Goal: Information Seeking & Learning: Learn about a topic

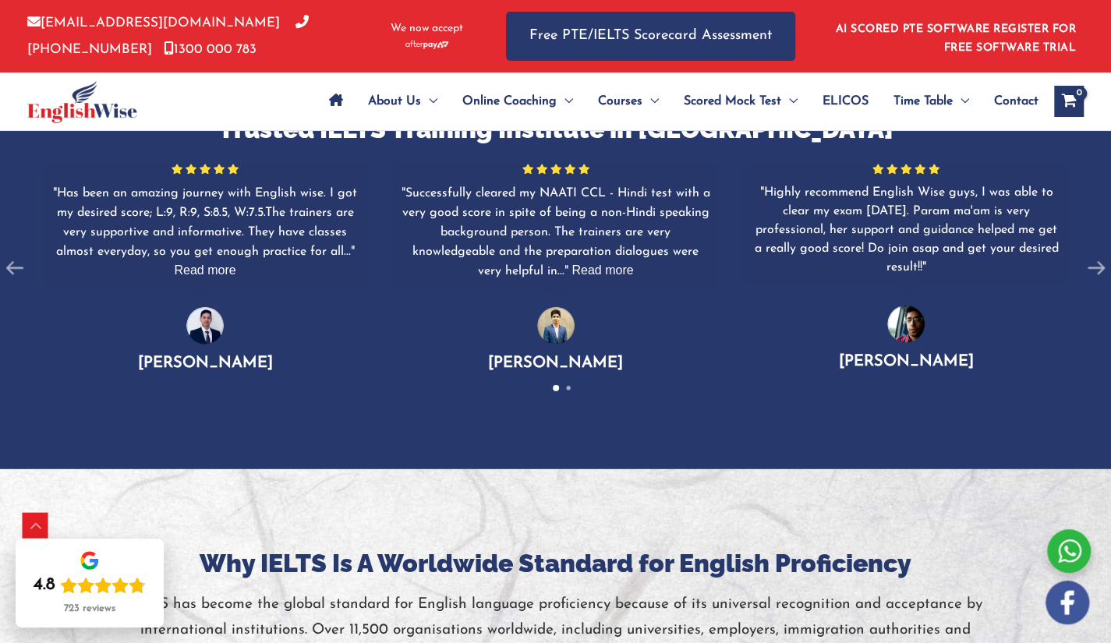
scroll to position [2523, 0]
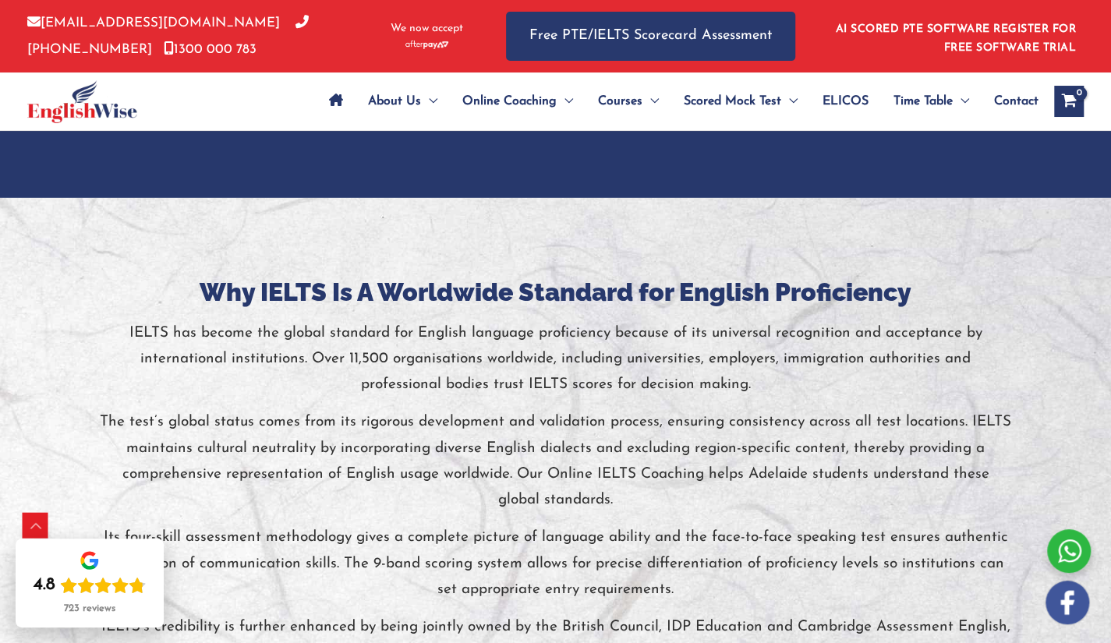
click at [778, 267] on div at bounding box center [555, 518] width 1111 height 641
click at [781, 285] on h3 "Why IELTS Is A Worldwide Standard for English Proficiency" at bounding box center [556, 292] width 912 height 33
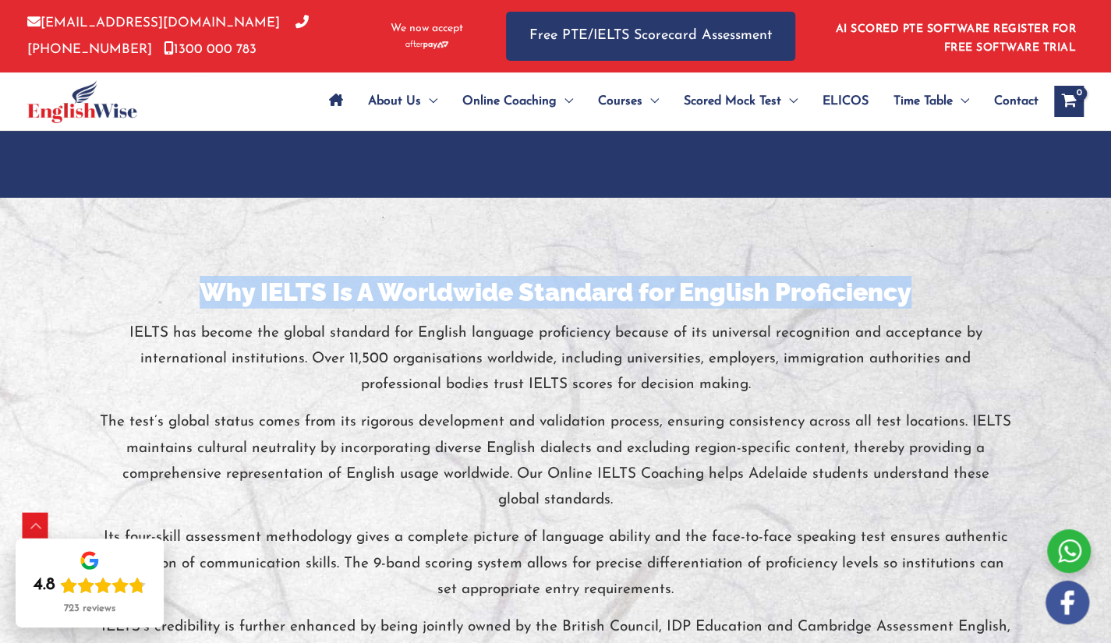
click at [781, 285] on h3 "Why IELTS Is A Worldwide Standard for English Proficiency" at bounding box center [556, 292] width 912 height 33
click at [785, 288] on h3 "Why IELTS Is A Worldwide Standard for English Proficiency" at bounding box center [556, 292] width 912 height 33
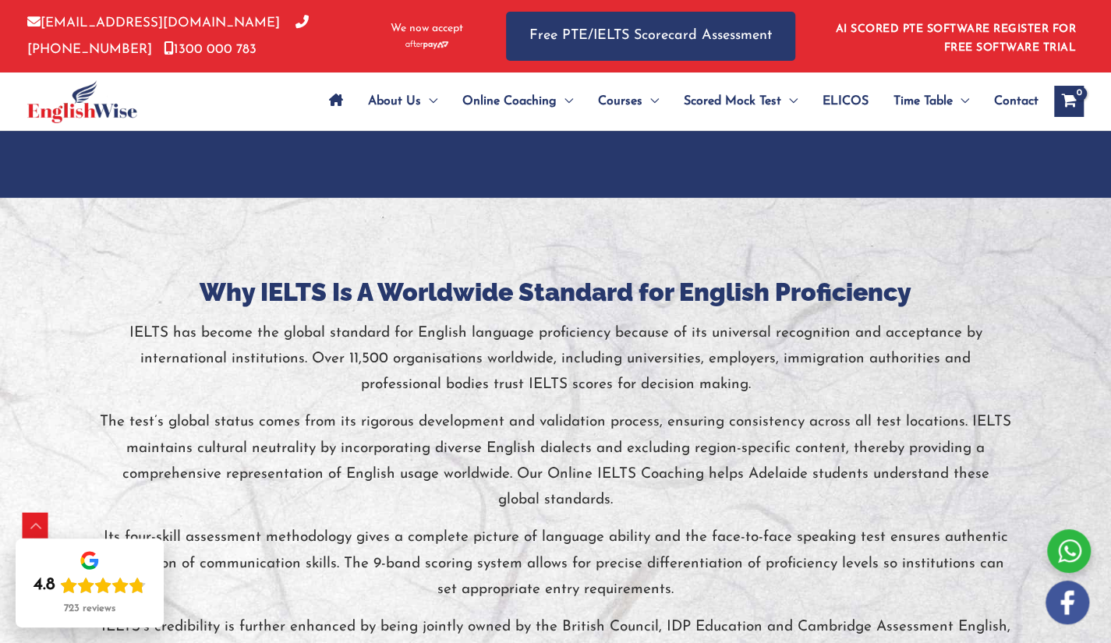
click at [511, 293] on h3 "Why IELTS Is A Worldwide Standard for English Proficiency" at bounding box center [556, 292] width 912 height 33
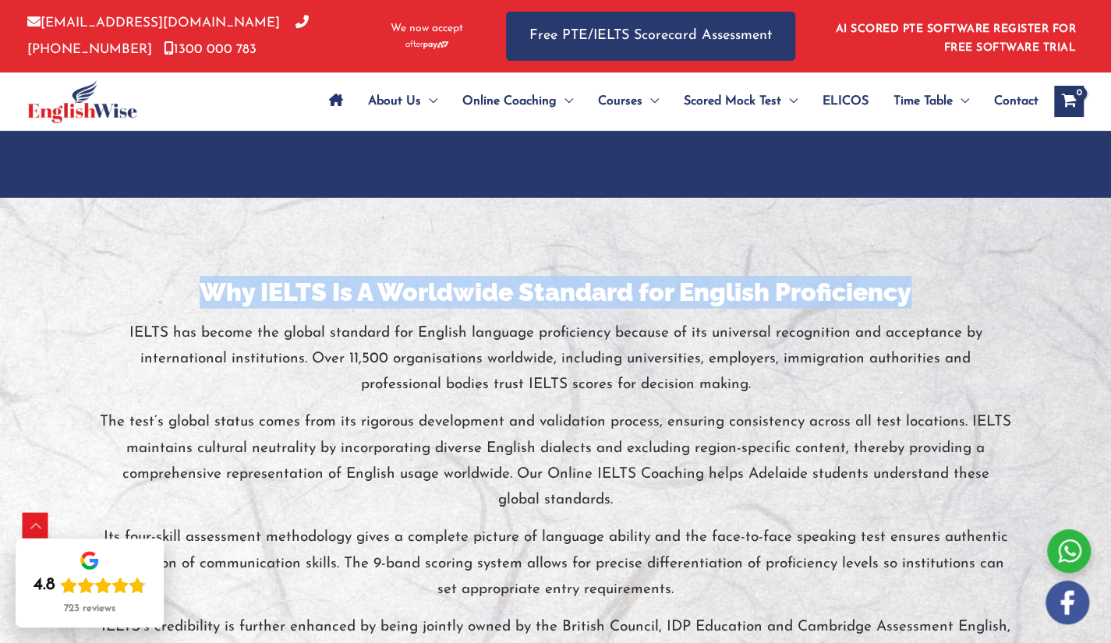
click at [511, 293] on h3 "Why IELTS Is A Worldwide Standard for English Proficiency" at bounding box center [556, 292] width 912 height 33
click at [633, 297] on h3 "Why IELTS Is A Worldwide Standard for English Proficiency" at bounding box center [556, 292] width 912 height 33
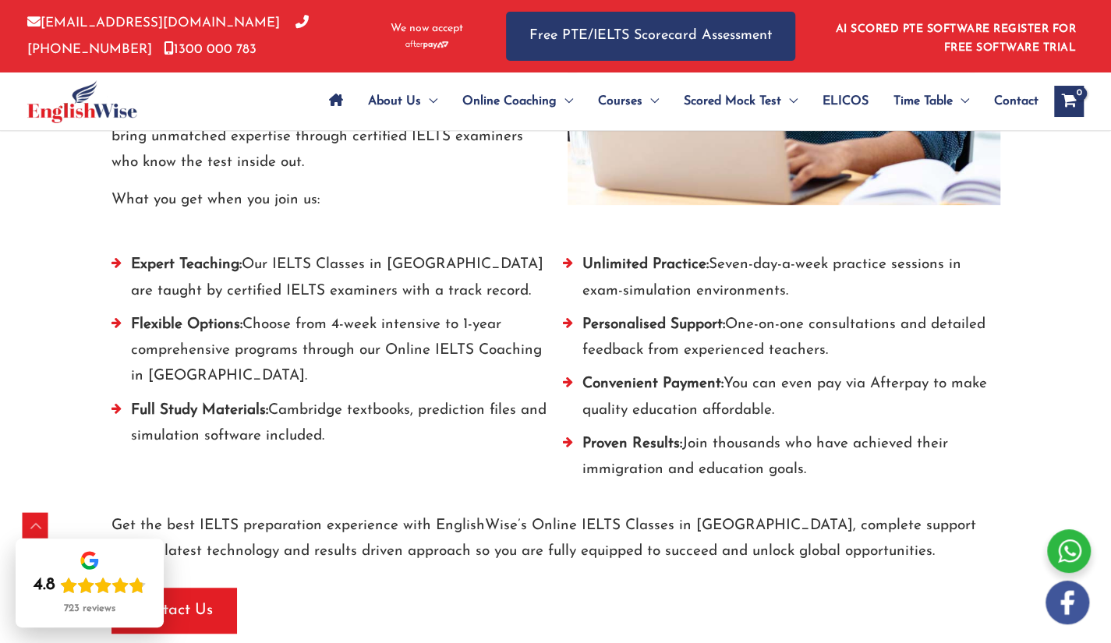
scroll to position [3571, 0]
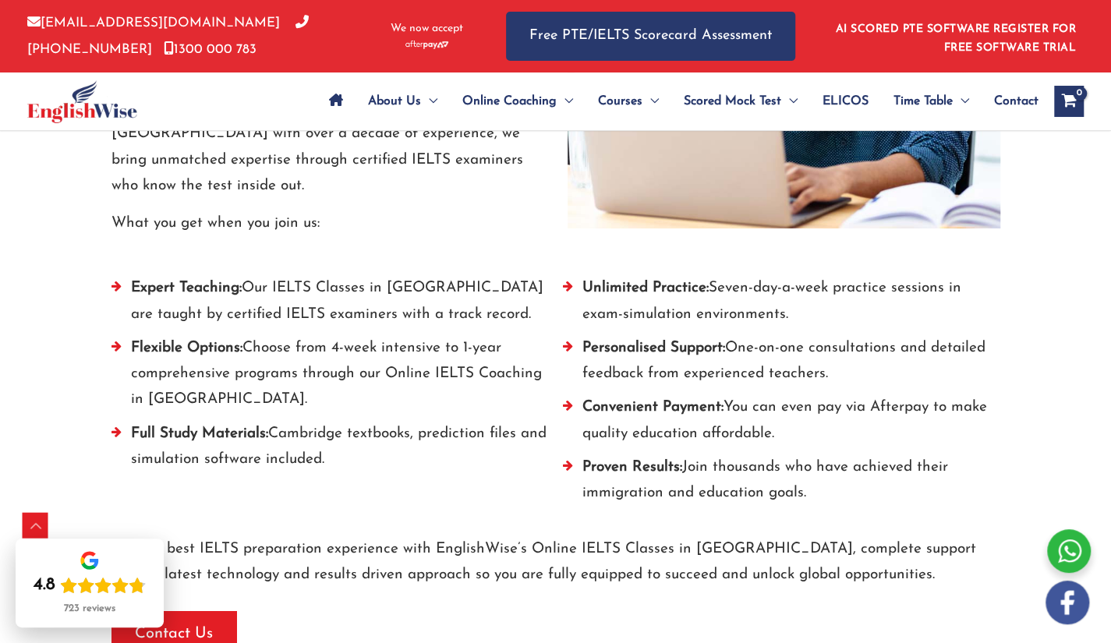
click at [716, 197] on img at bounding box center [784, 53] width 433 height 352
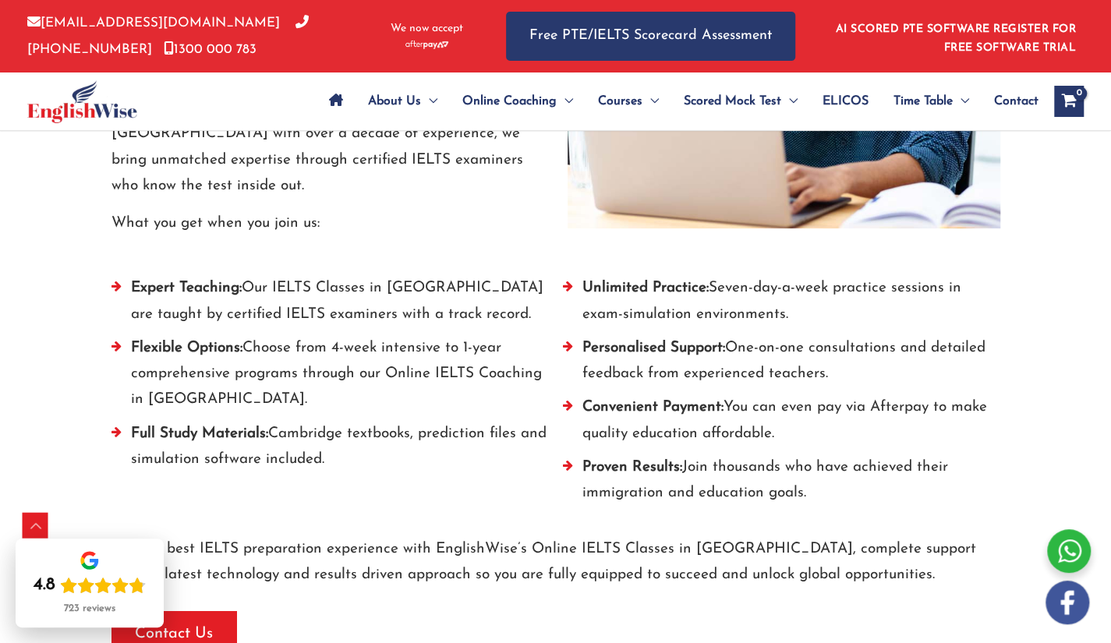
click at [716, 197] on img at bounding box center [784, 53] width 433 height 352
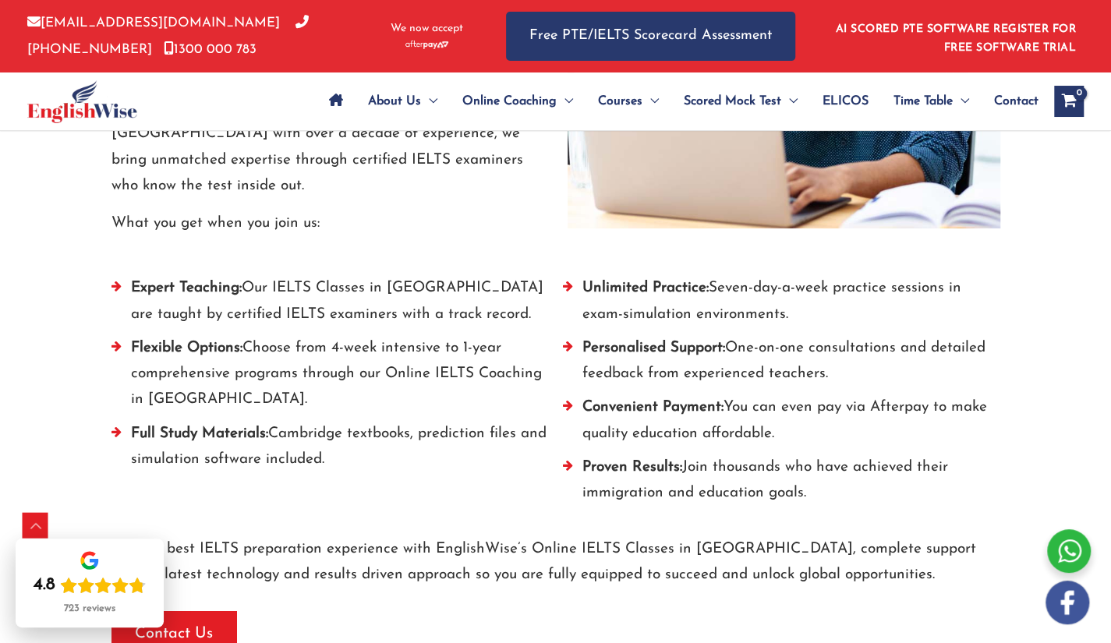
click at [716, 197] on img at bounding box center [784, 53] width 433 height 352
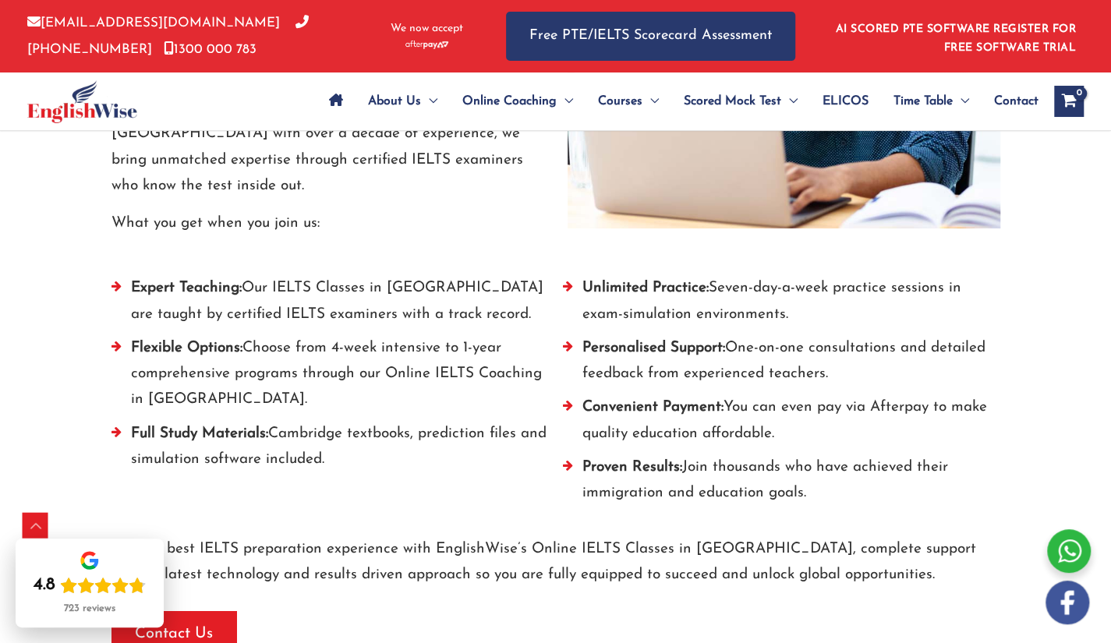
click at [716, 197] on img at bounding box center [784, 53] width 433 height 352
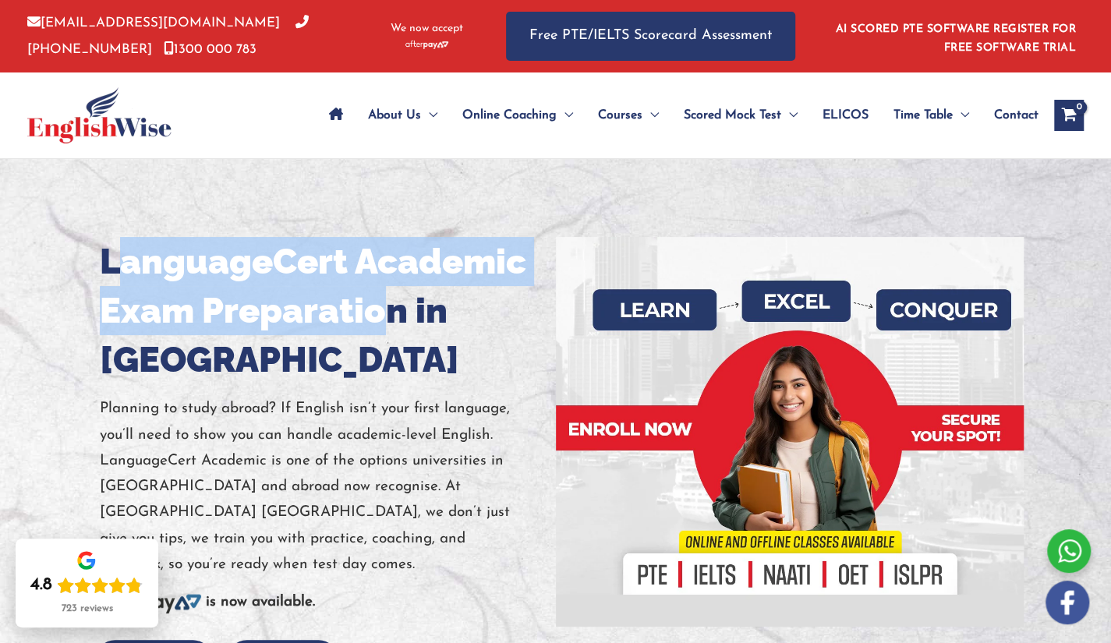
drag, startPoint x: 111, startPoint y: 260, endPoint x: 388, endPoint y: 310, distance: 281.9
click at [388, 310] on h1 "LanguageCert Academic Exam Preparation in Melbourne" at bounding box center [322, 310] width 444 height 147
drag, startPoint x: 388, startPoint y: 310, endPoint x: 420, endPoint y: 311, distance: 32.0
click at [390, 310] on h1 "LanguageCert Academic Exam Preparation in Melbourne" at bounding box center [322, 310] width 444 height 147
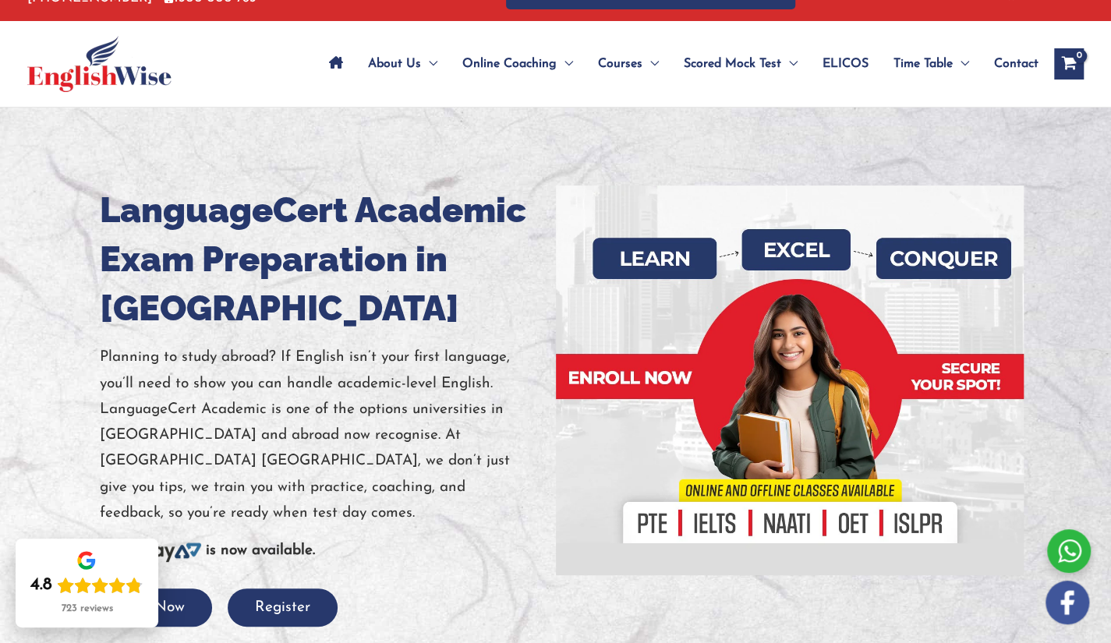
click at [111, 459] on p "Planning to study abroad? If English isn’t your first language, you’ll need to …" at bounding box center [322, 436] width 444 height 182
click at [229, 459] on p "Planning to study abroad? If English isn’t your first language, you’ll need to …" at bounding box center [322, 436] width 444 height 182
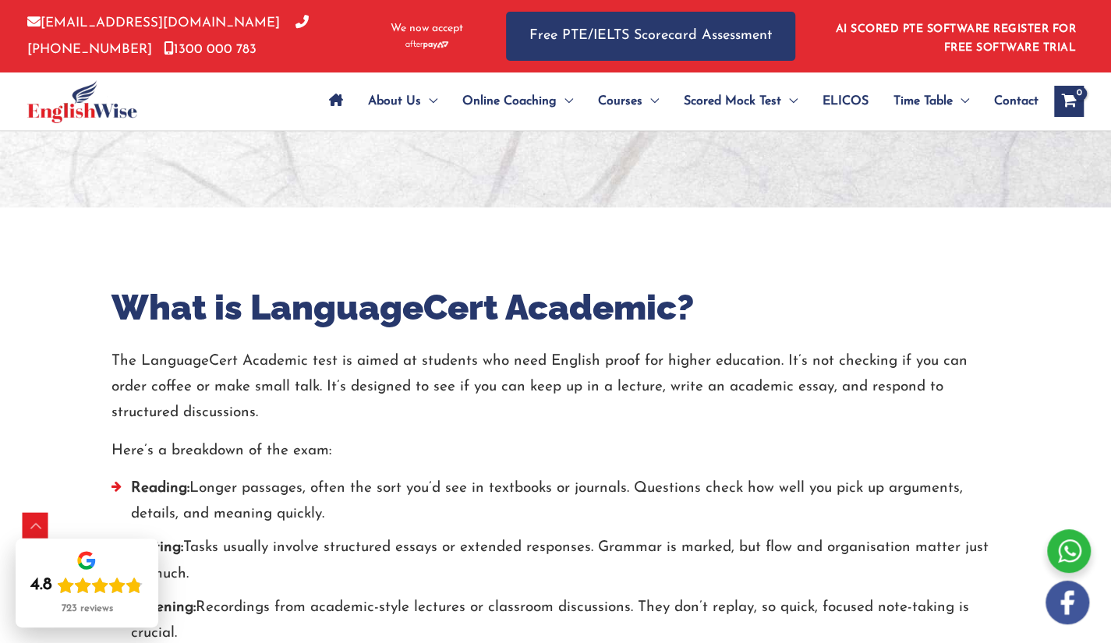
scroll to position [0, 0]
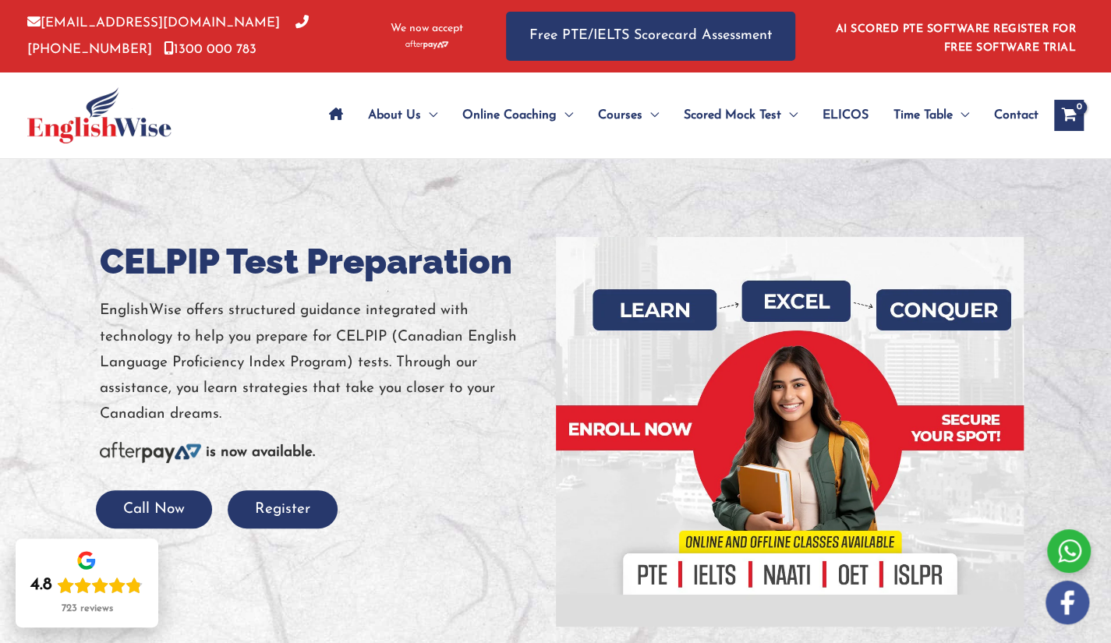
click at [454, 292] on div at bounding box center [322, 292] width 444 height 12
click at [1073, 222] on div at bounding box center [555, 432] width 1111 height 546
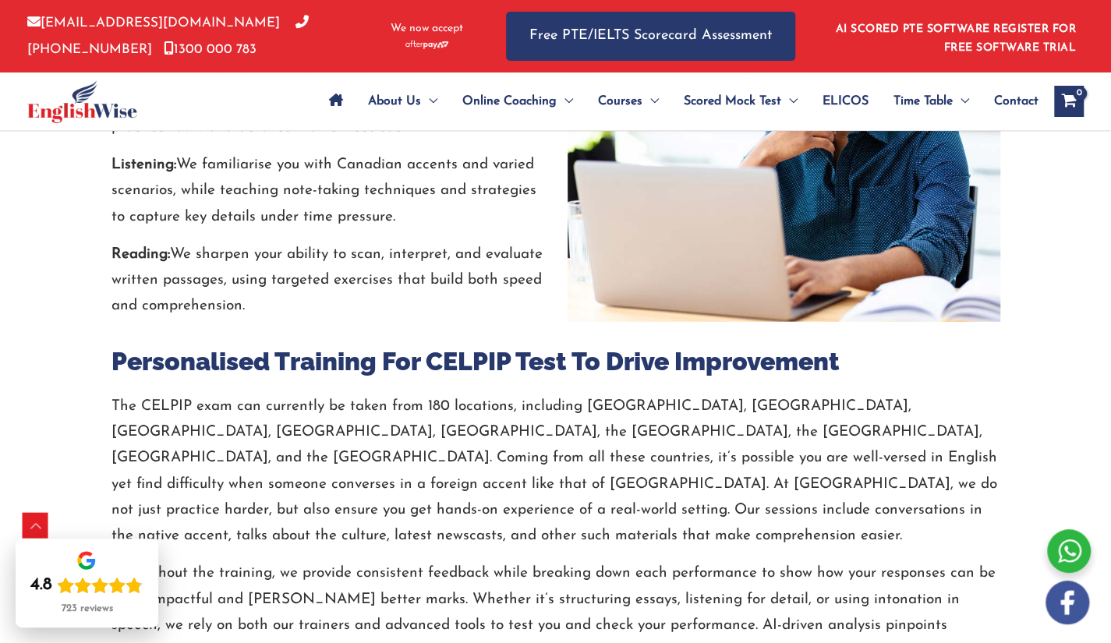
scroll to position [2815, 0]
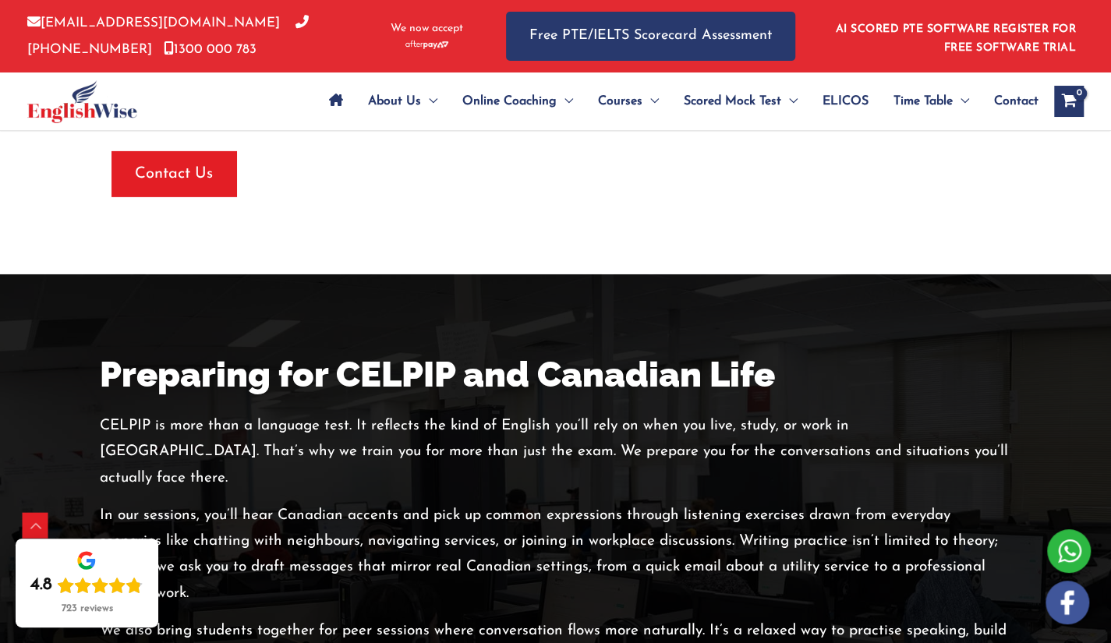
click at [232, 100] on div "About Us Menu Toggle Our Story Testimonials Online Coaching Menu Toggle Online …" at bounding box center [555, 102] width 1057 height 58
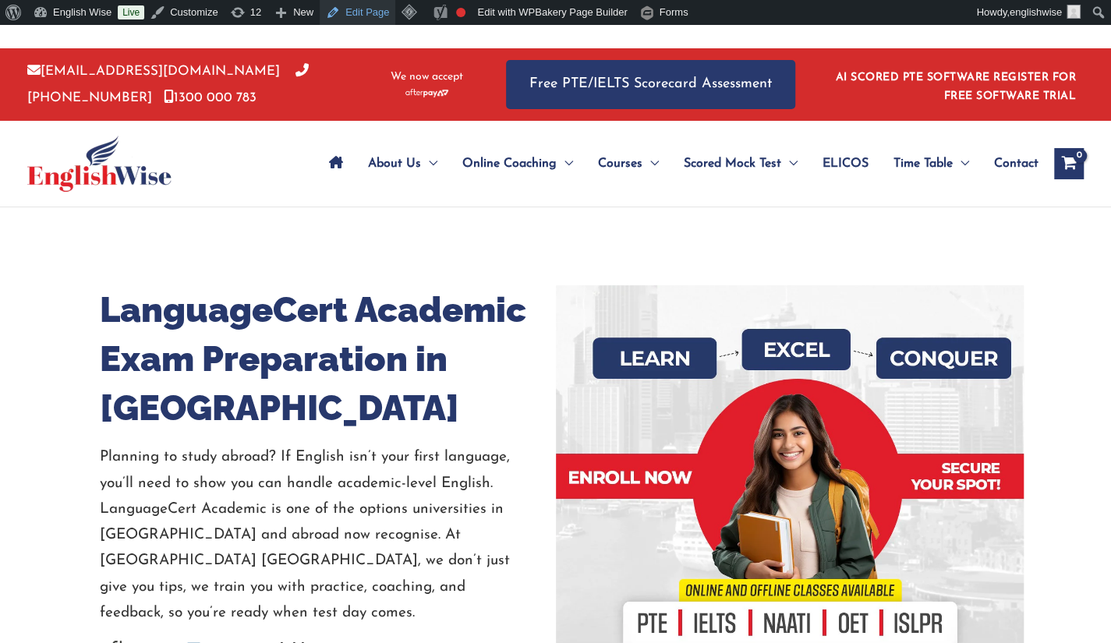
click at [355, 7] on link "Edit Page" at bounding box center [358, 12] width 76 height 25
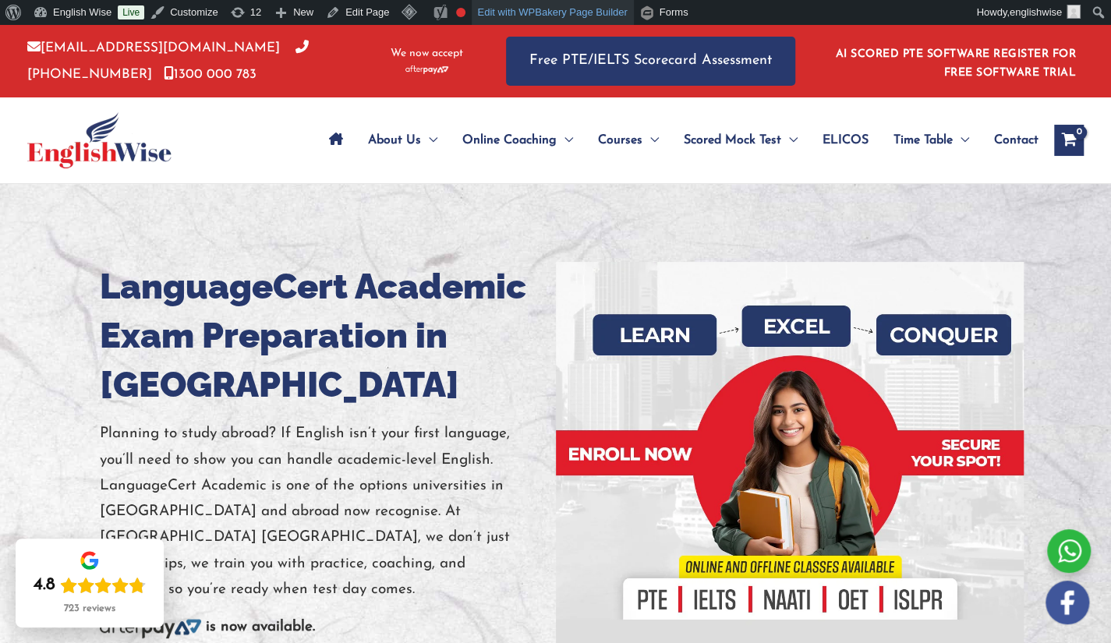
click at [508, 9] on link "Edit with WPBakery Page Builder" at bounding box center [552, 12] width 161 height 25
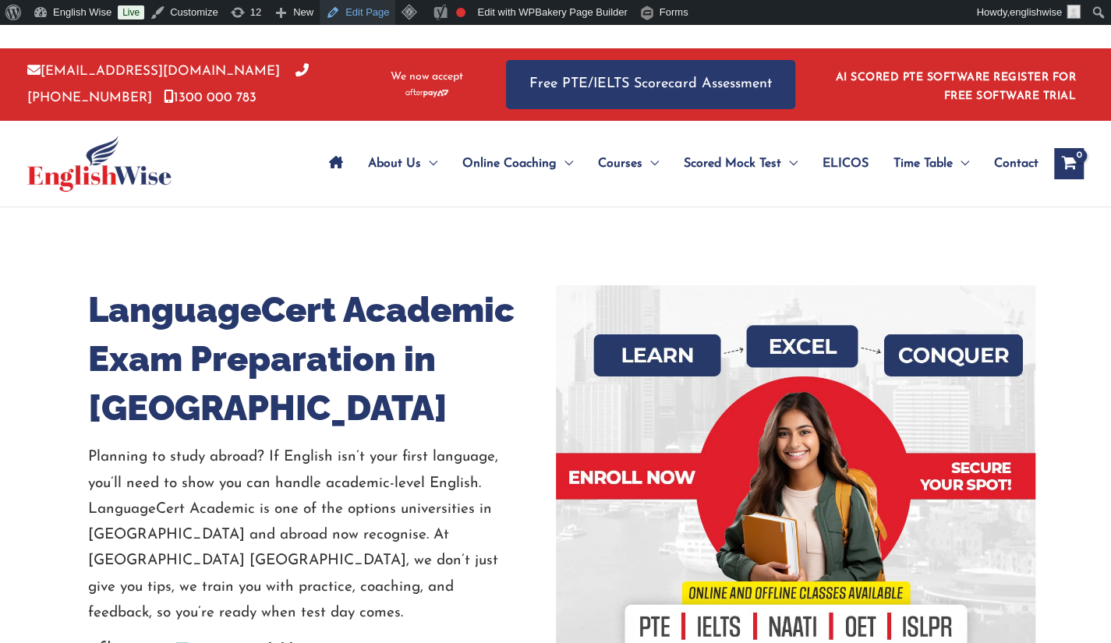
click at [365, 15] on link "Edit Page" at bounding box center [358, 12] width 76 height 25
